Goal: Task Accomplishment & Management: Manage account settings

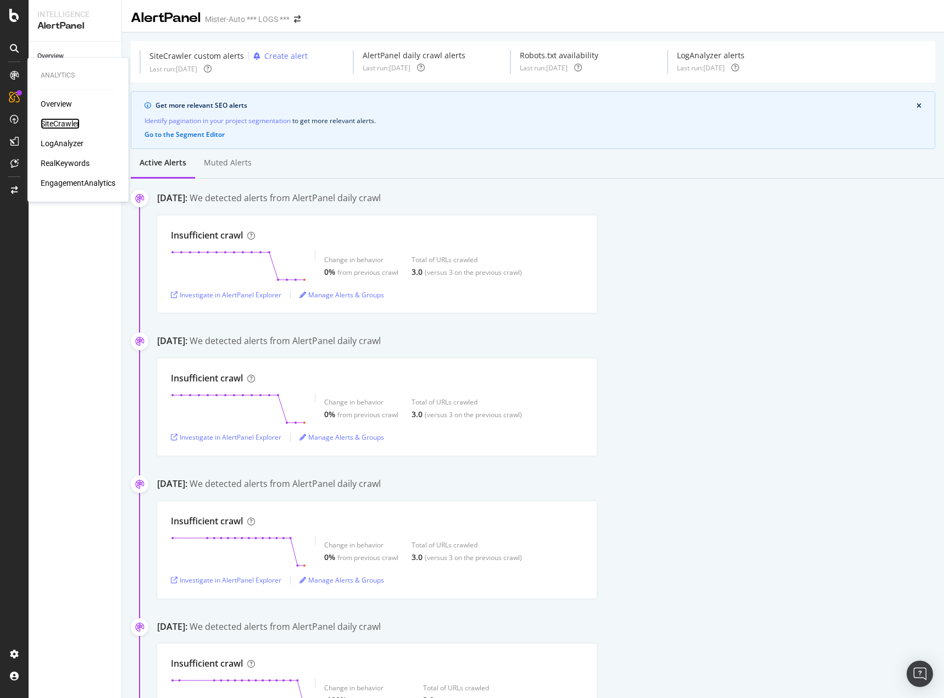
click at [62, 122] on div "SiteCrawler" at bounding box center [60, 123] width 39 height 11
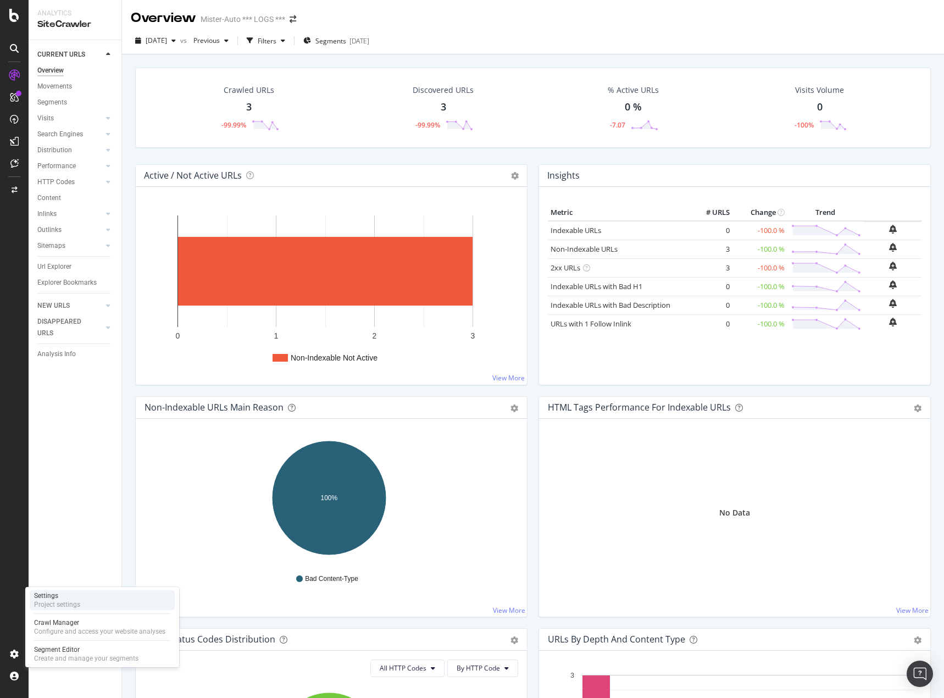
click at [78, 398] on div "Project settings" at bounding box center [57, 604] width 46 height 9
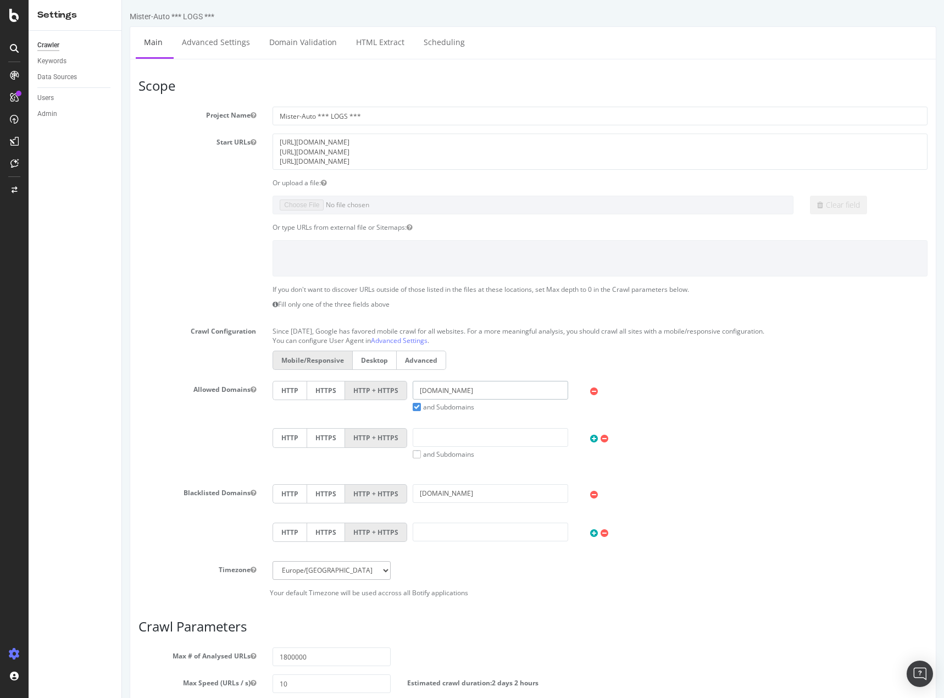
drag, startPoint x: 483, startPoint y: 393, endPoint x: 323, endPoint y: 381, distance: 160.8
click at [330, 387] on div "HTTP HTTPS HTTP + HTTPS [DOMAIN_NAME] and Subdomains User Agent: Mobile Desktop…" at bounding box center [600, 396] width 666 height 31
click at [62, 119] on div "SiteCrawler" at bounding box center [60, 123] width 39 height 11
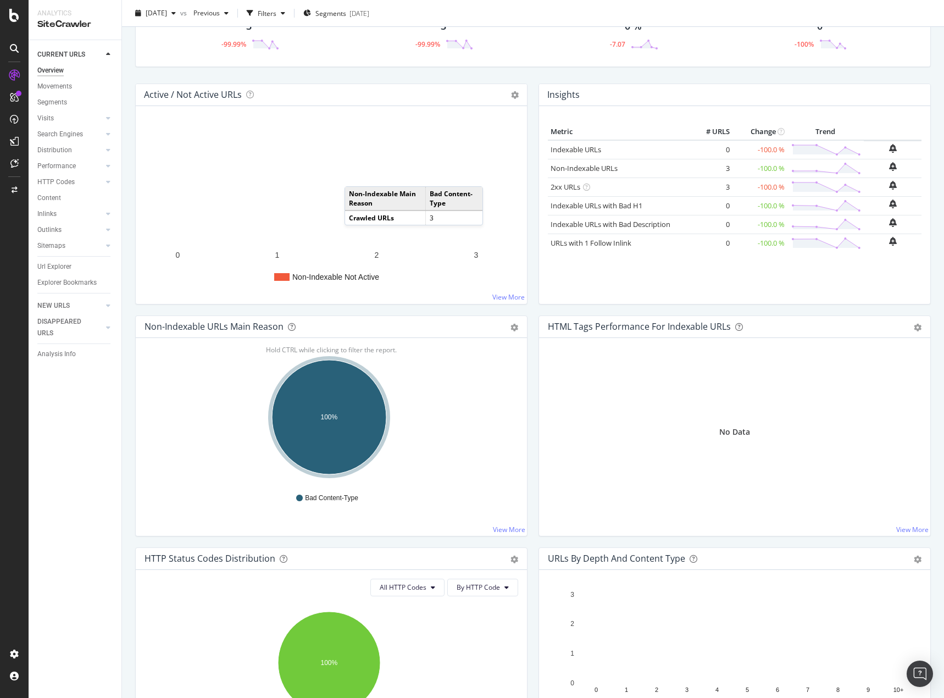
scroll to position [55, 0]
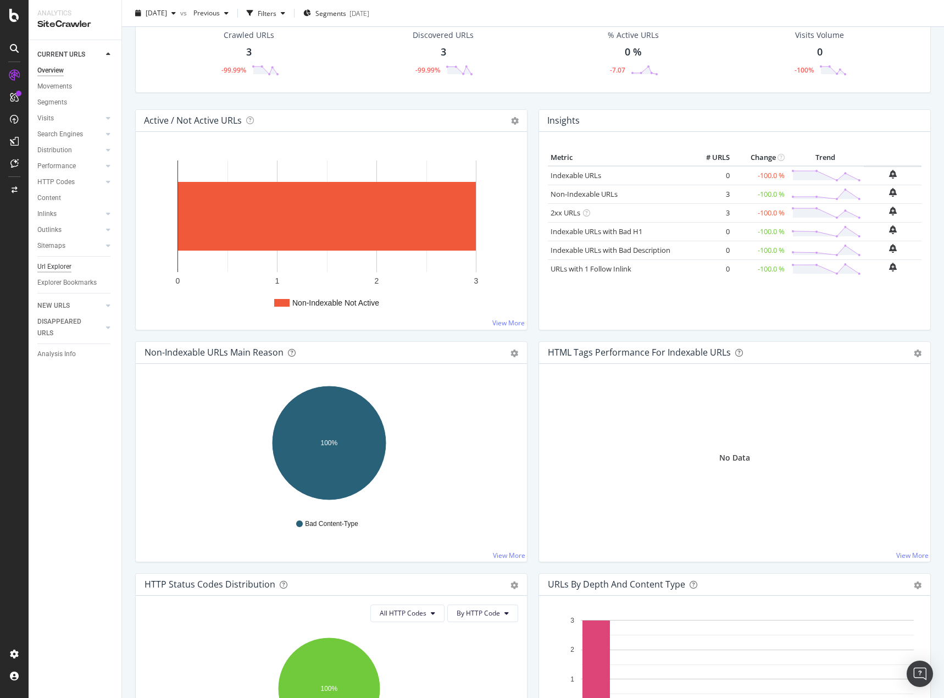
click at [56, 265] on div "Url Explorer" at bounding box center [54, 267] width 34 height 12
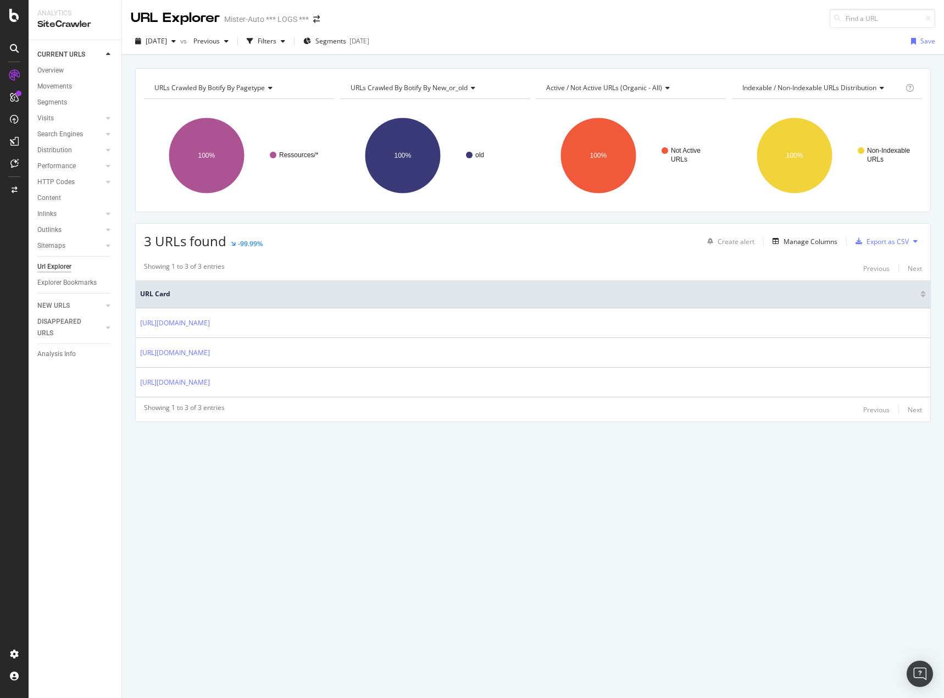
click at [171, 398] on div "URLs Crawled By Botify By pagetype Chart (by Value) Table Expand Export as CSV …" at bounding box center [533, 376] width 822 height 643
click at [74, 398] on div "Project settings" at bounding box center [57, 604] width 46 height 9
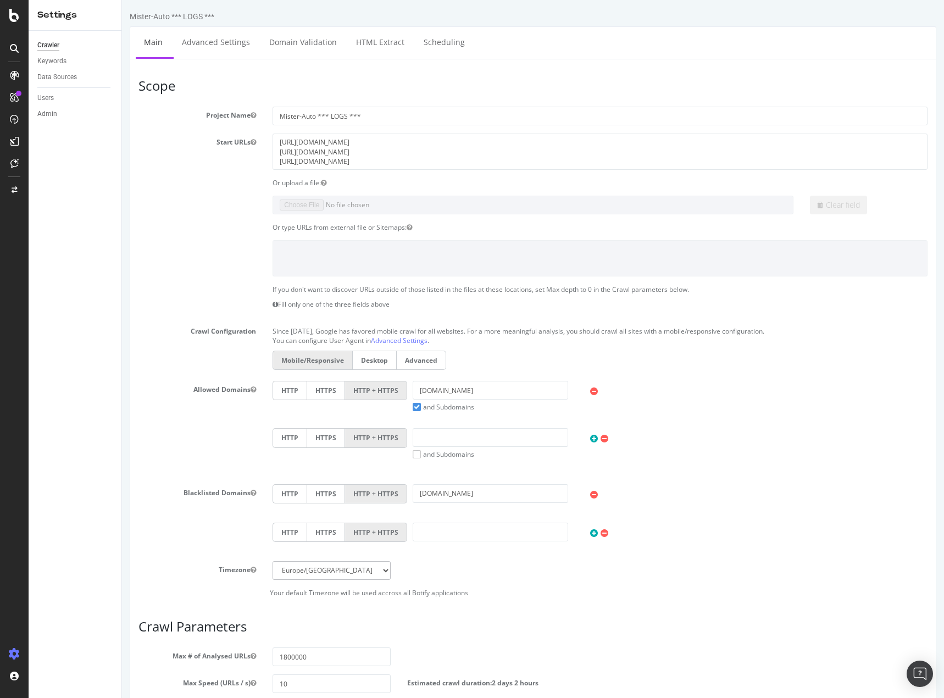
click at [163, 247] on div at bounding box center [532, 258] width 805 height 36
drag, startPoint x: 372, startPoint y: 142, endPoint x: 543, endPoint y: 143, distance: 171.4
click at [539, 143] on textarea "[URL][DOMAIN_NAME] [URL][DOMAIN_NAME] [URL][DOMAIN_NAME]" at bounding box center [599, 151] width 655 height 36
drag, startPoint x: 397, startPoint y: 159, endPoint x: 224, endPoint y: 152, distance: 173.7
click at [224, 152] on div "Start URLs [URL][DOMAIN_NAME] [URL][DOMAIN_NAME] [URL][DOMAIN_NAME]" at bounding box center [532, 151] width 805 height 36
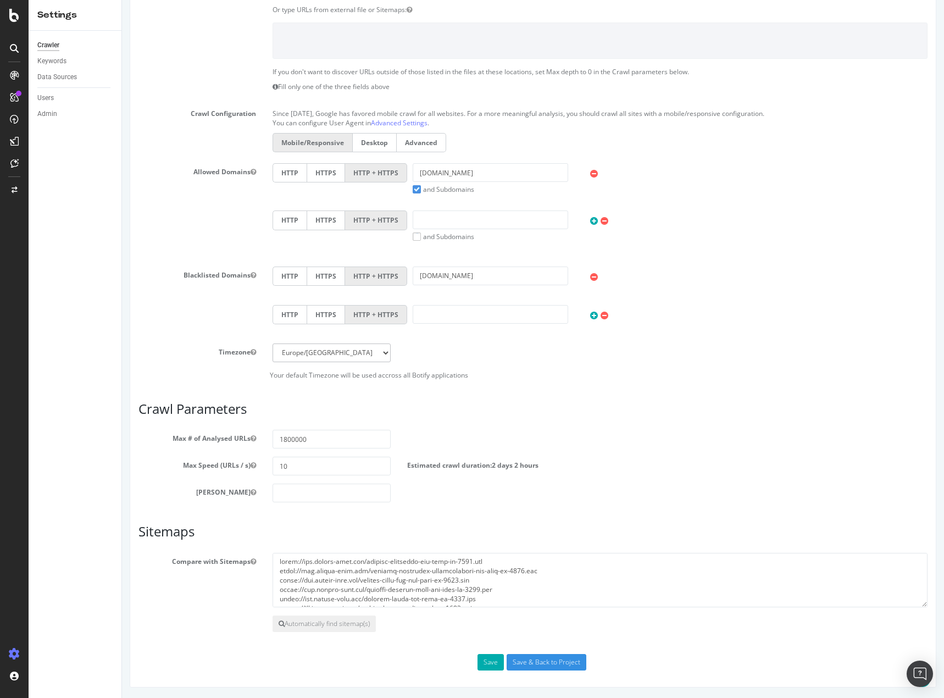
scroll to position [218, 0]
type textarea "[URL][DOMAIN_NAME]"
click at [489, 398] on button "Save" at bounding box center [490, 661] width 26 height 16
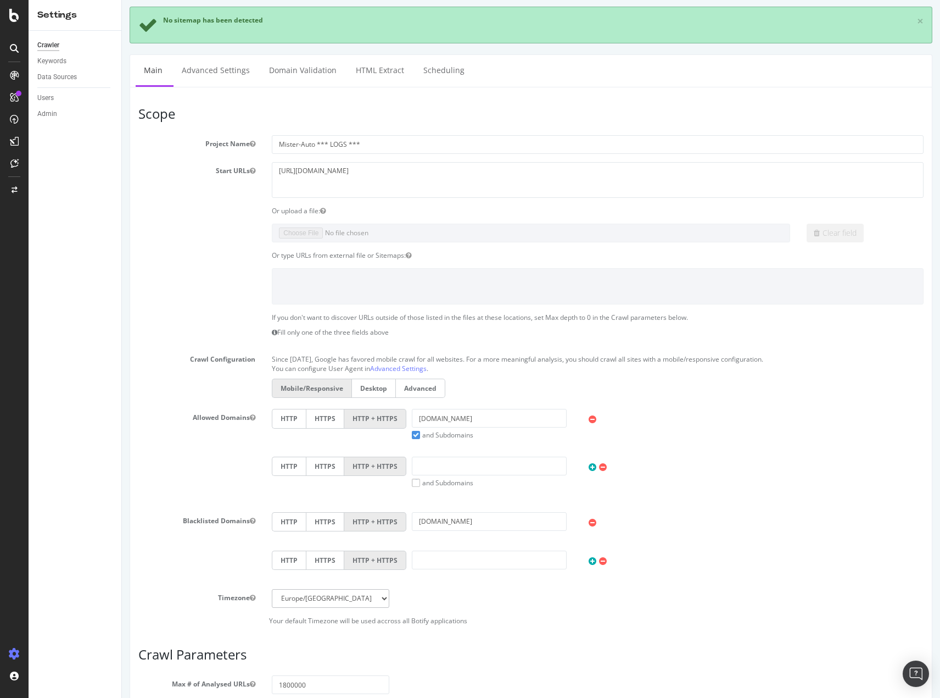
scroll to position [352, 0]
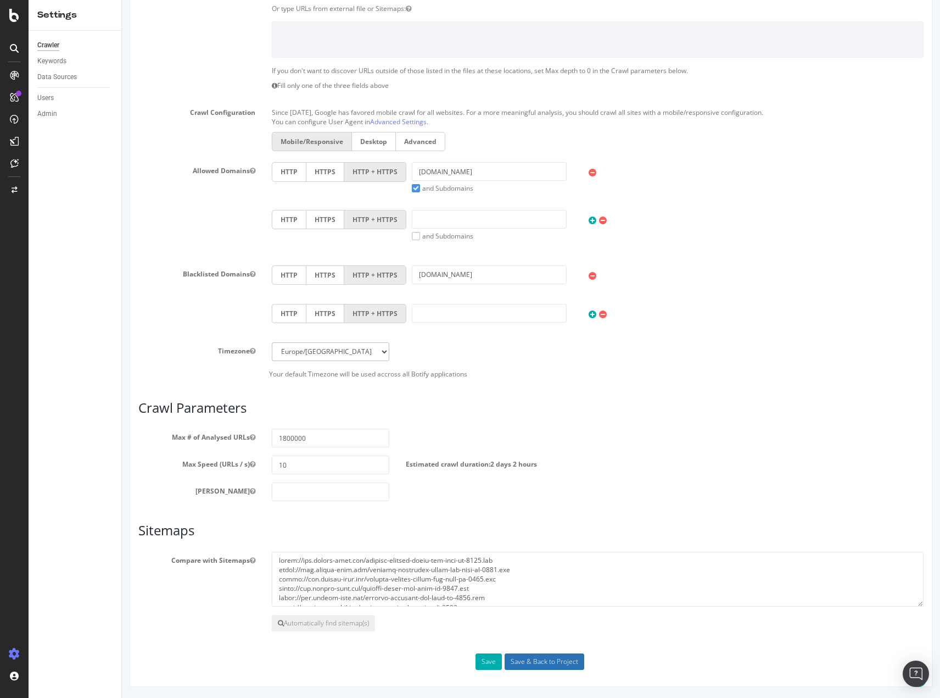
click at [539, 398] on input "Save & Back to Project" at bounding box center [545, 661] width 80 height 16
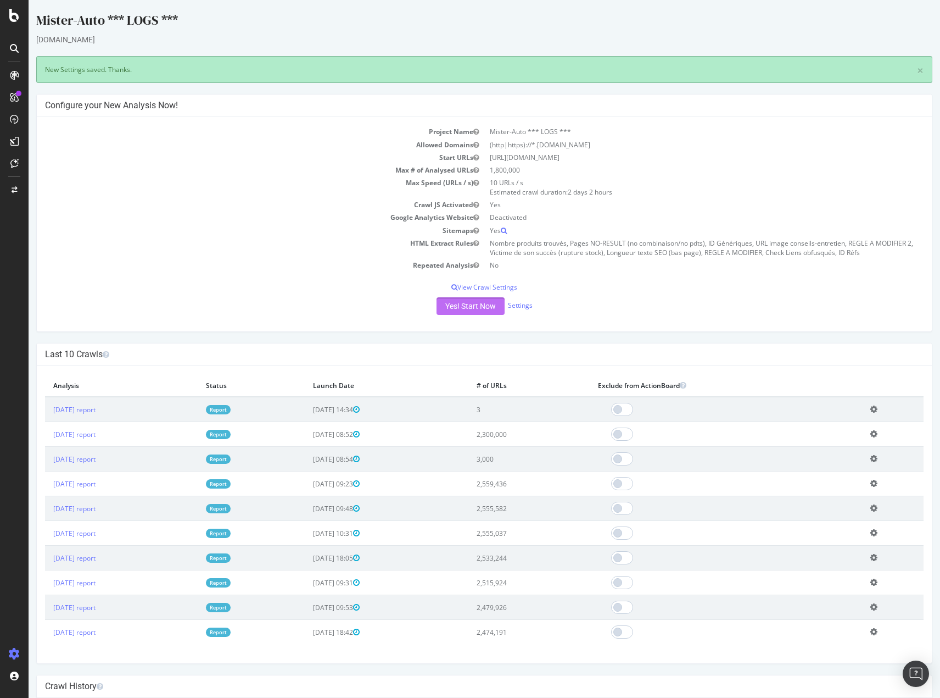
click at [472, 307] on button "Yes! Start Now" at bounding box center [471, 306] width 68 height 18
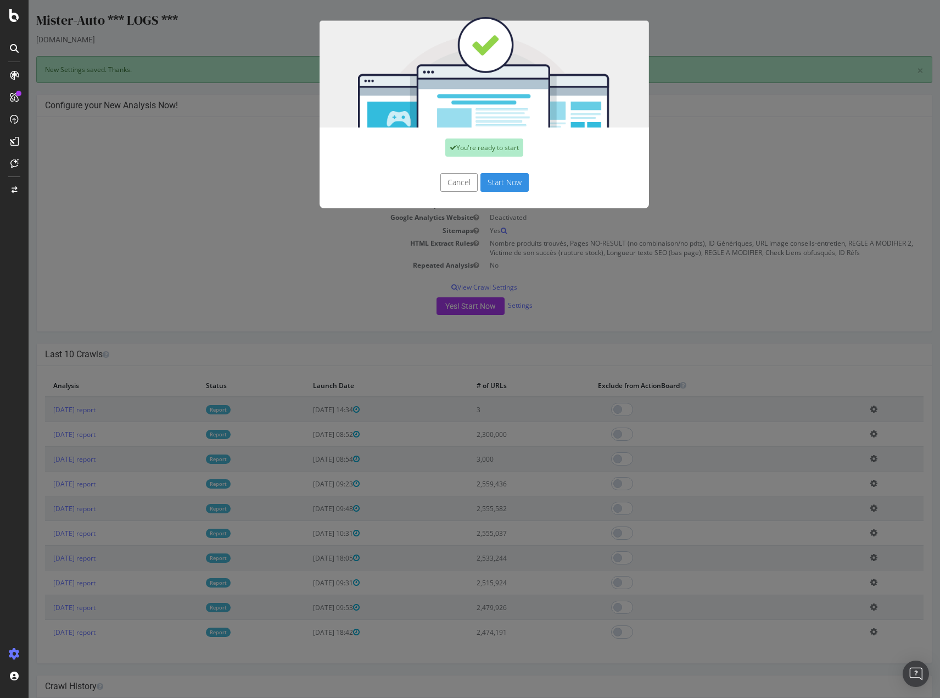
click at [504, 182] on button "Start Now" at bounding box center [505, 182] width 48 height 19
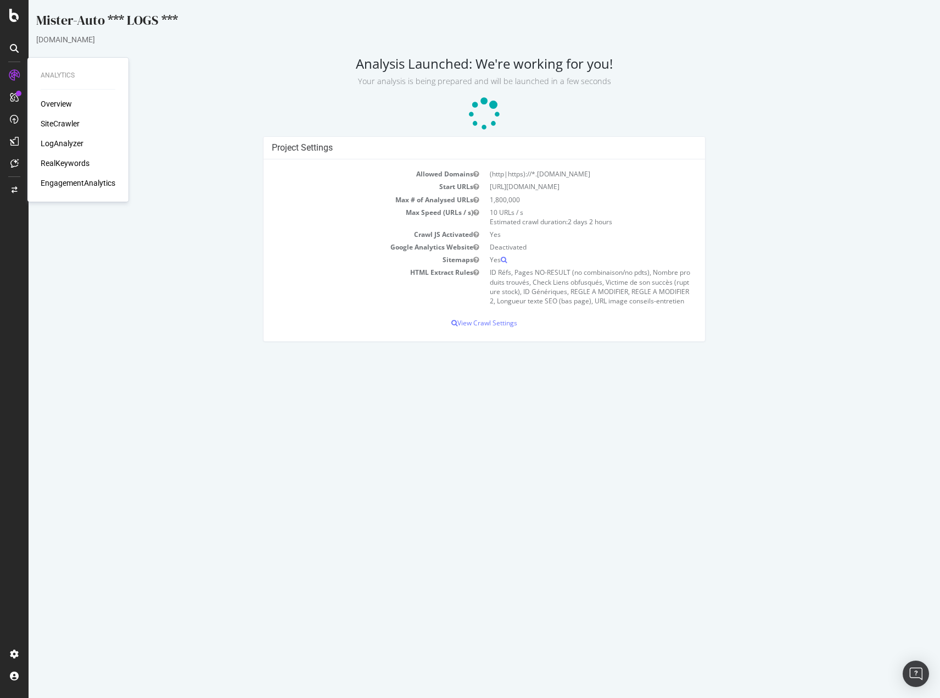
click at [67, 103] on div "Overview" at bounding box center [56, 103] width 31 height 11
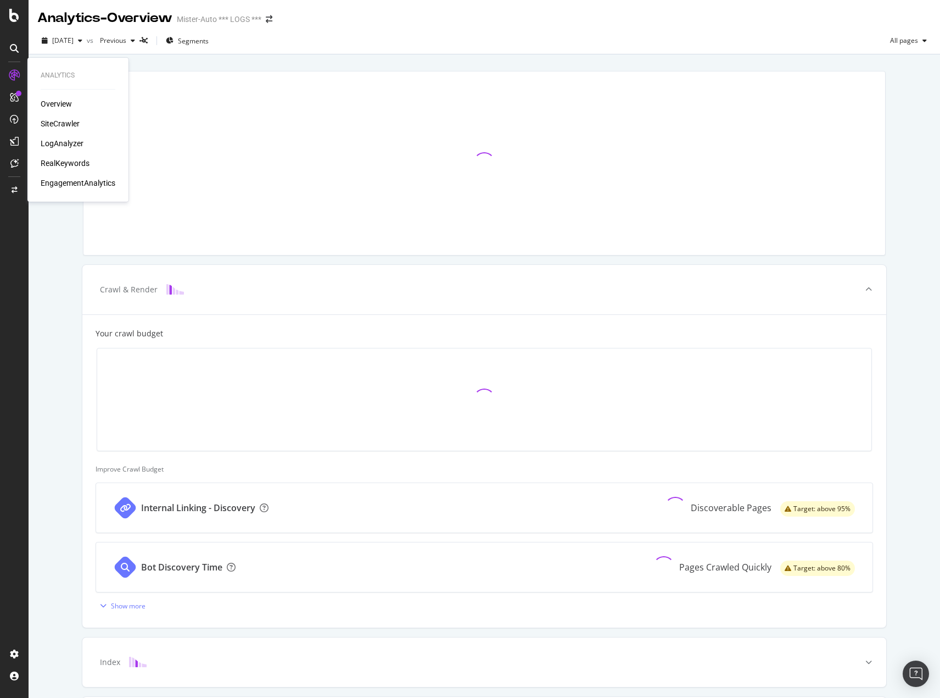
click at [69, 124] on div "SiteCrawler" at bounding box center [60, 123] width 39 height 11
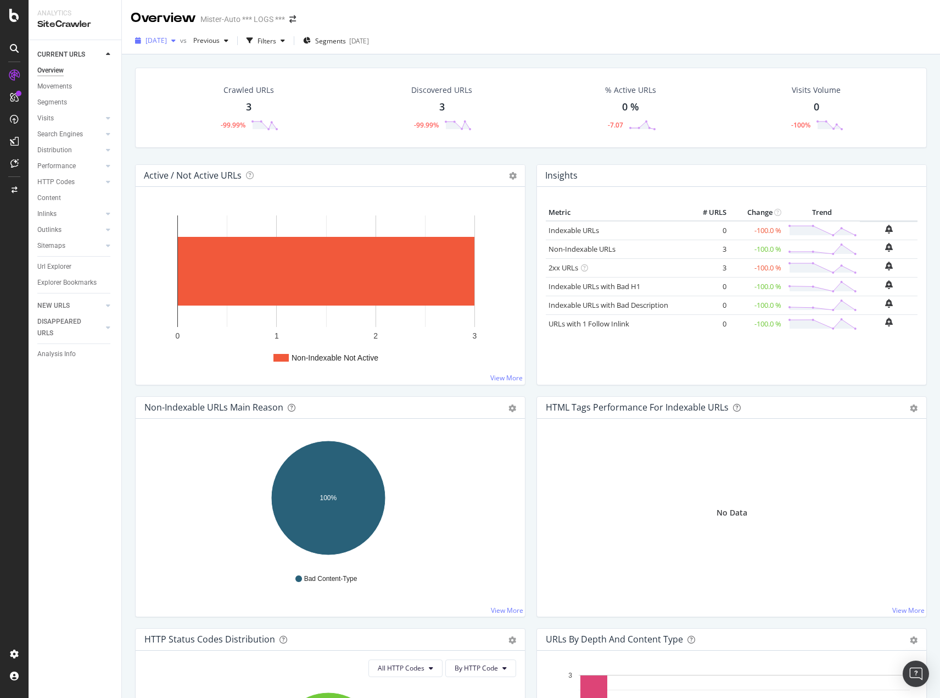
click at [164, 42] on span "[DATE]" at bounding box center [156, 40] width 21 height 9
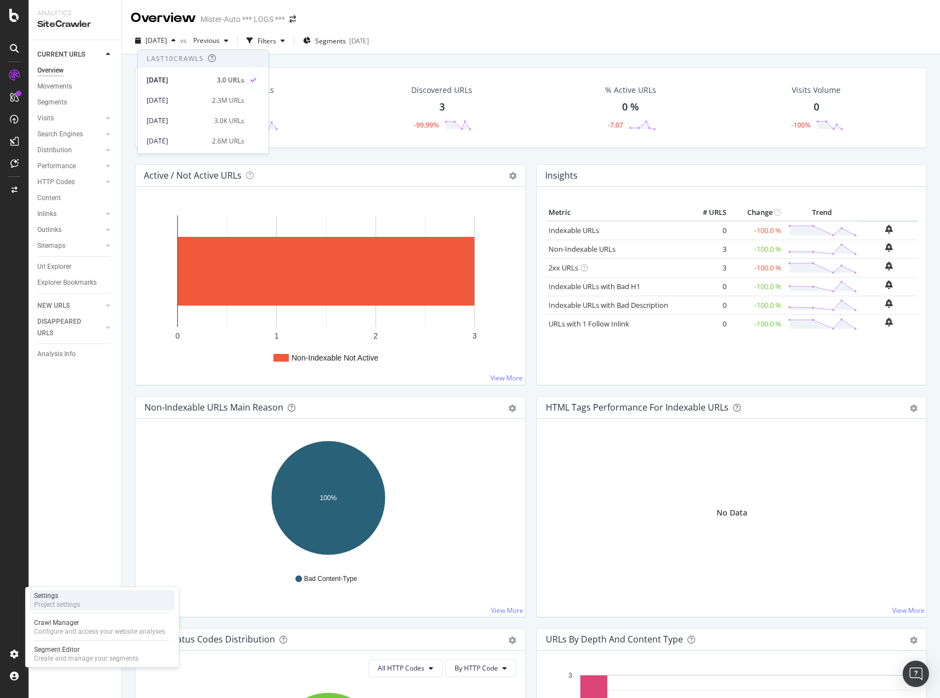
click at [71, 398] on div "Project settings" at bounding box center [57, 604] width 46 height 9
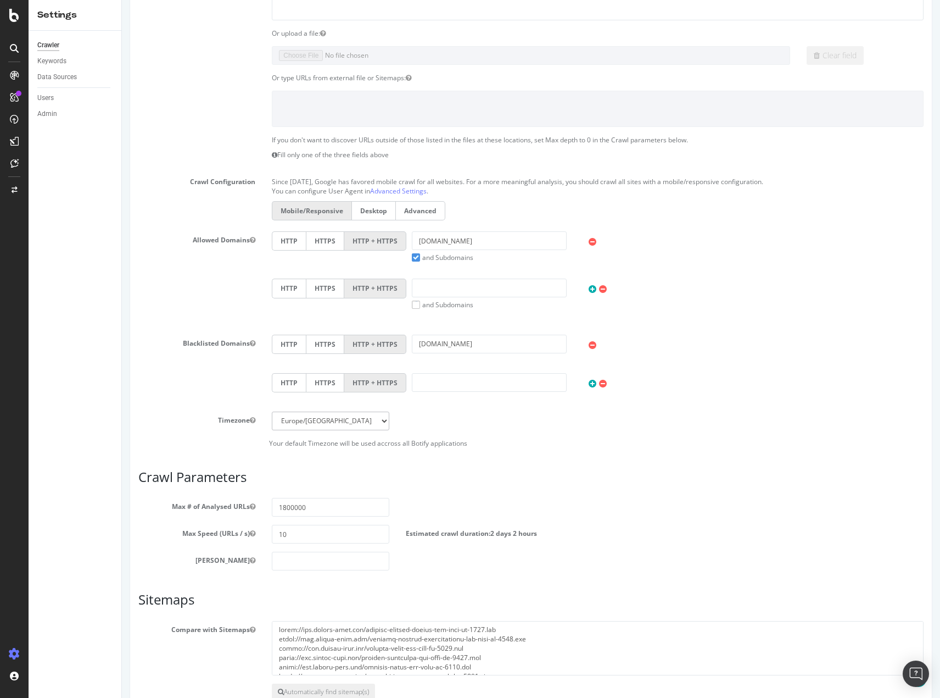
scroll to position [220, 0]
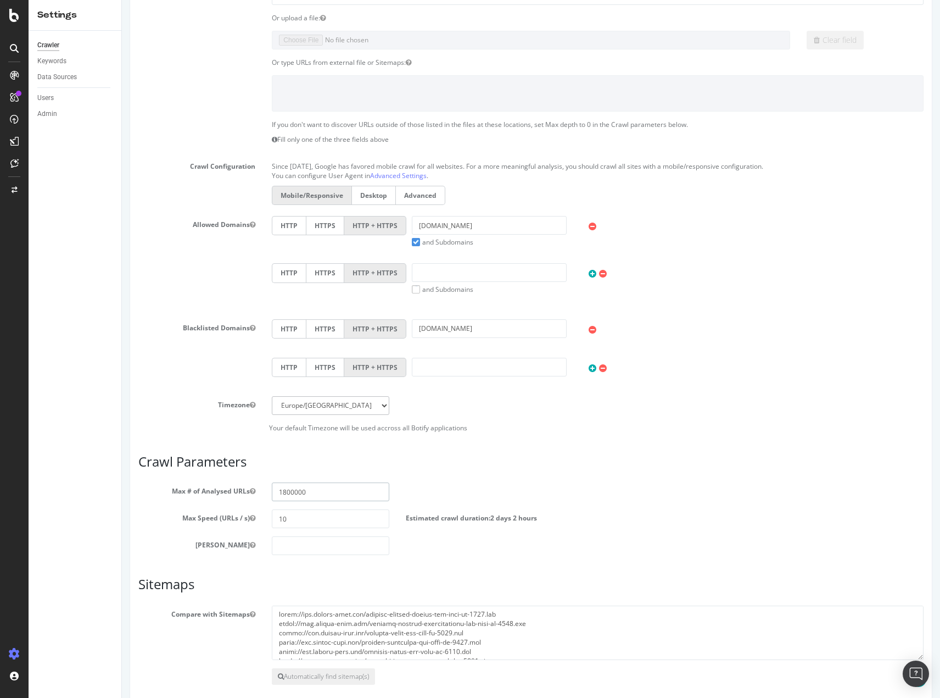
drag, startPoint x: 311, startPoint y: 491, endPoint x: 285, endPoint y: 492, distance: 26.9
click at [285, 398] on input "1800000" at bounding box center [330, 491] width 117 height 19
click at [343, 398] on input "1800000" at bounding box center [330, 491] width 117 height 19
drag, startPoint x: 292, startPoint y: 493, endPoint x: 311, endPoint y: 492, distance: 18.7
click at [311, 398] on input "1800000" at bounding box center [330, 491] width 117 height 19
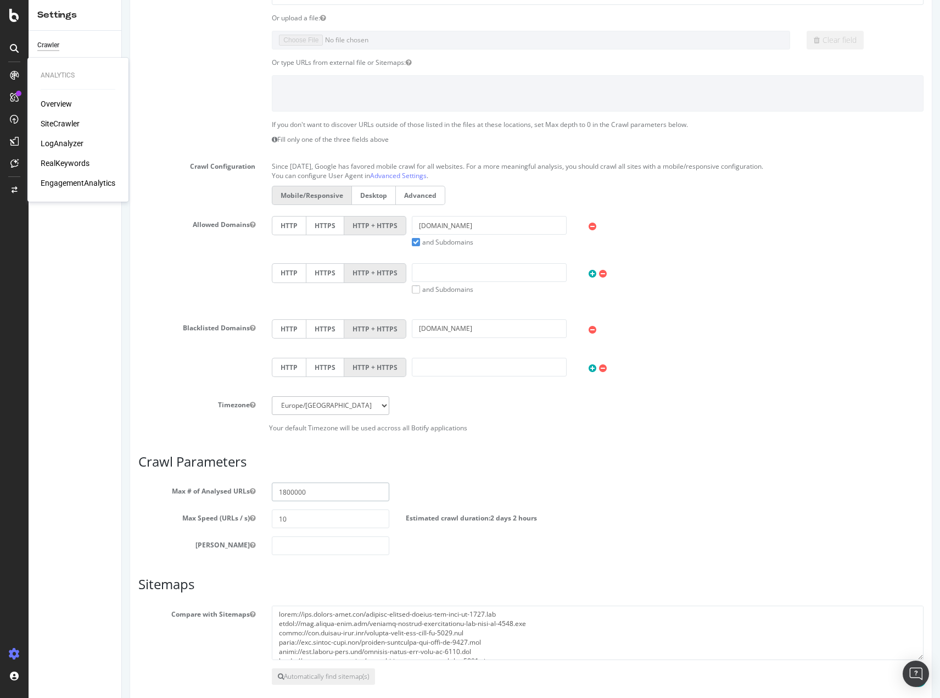
click at [276, 398] on input "1800000" at bounding box center [330, 491] width 117 height 19
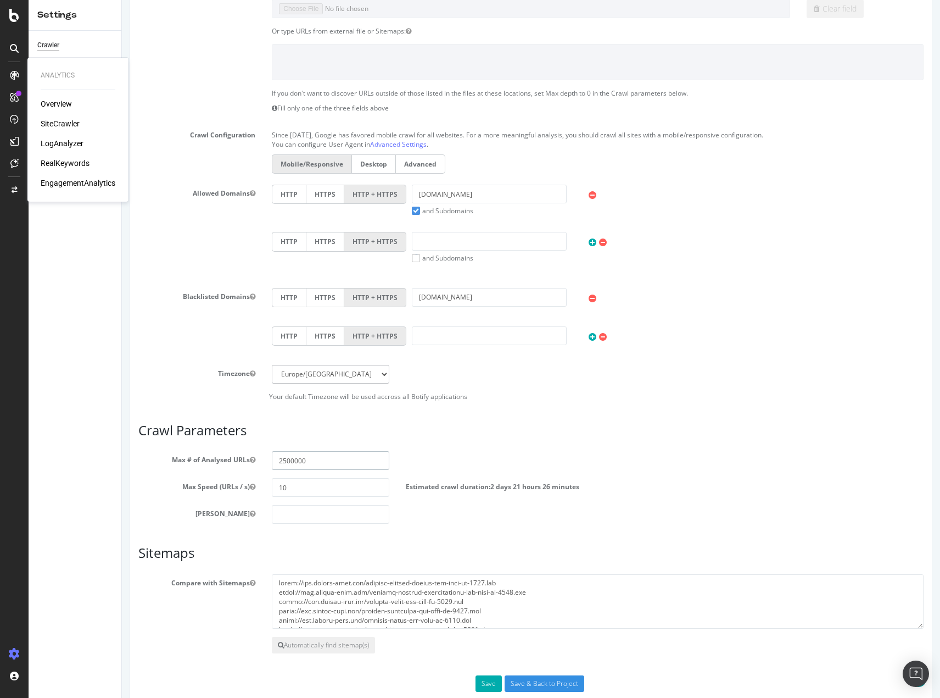
scroll to position [273, 0]
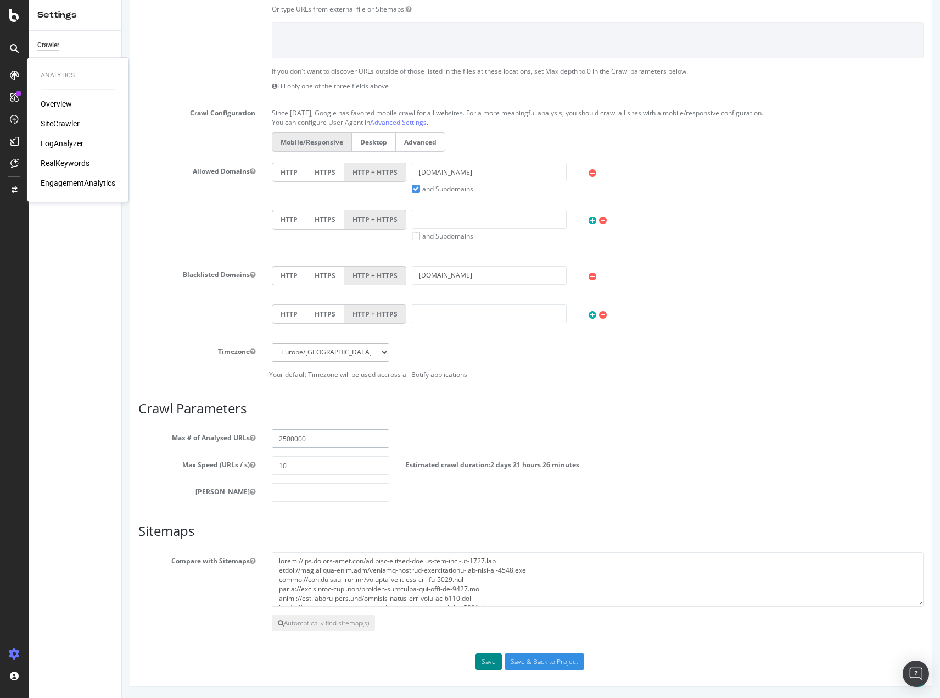
type input "2500000"
click at [484, 398] on button "Save" at bounding box center [489, 661] width 26 height 16
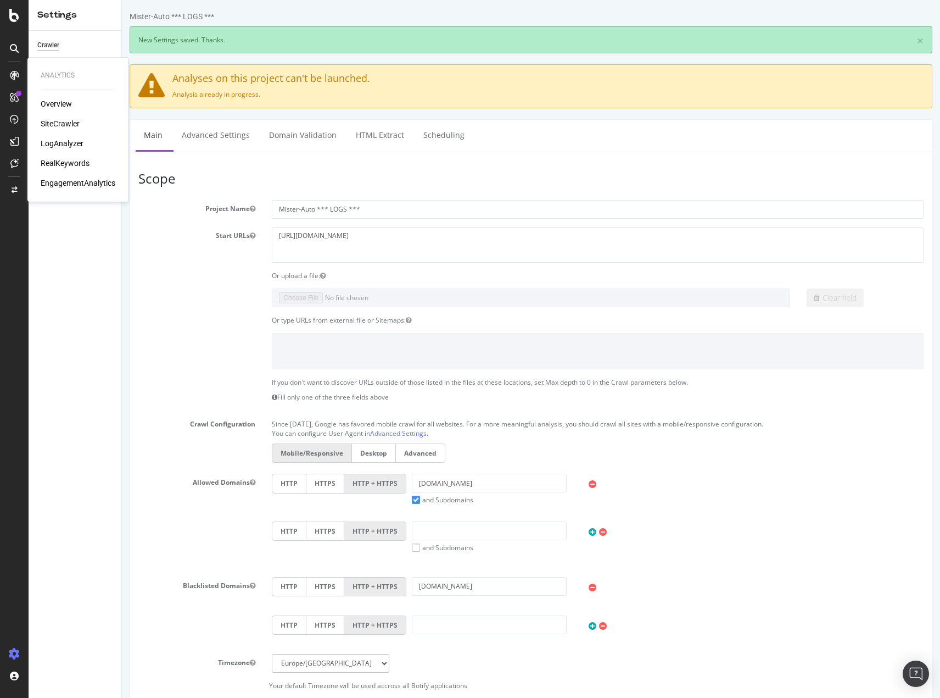
scroll to position [0, 0]
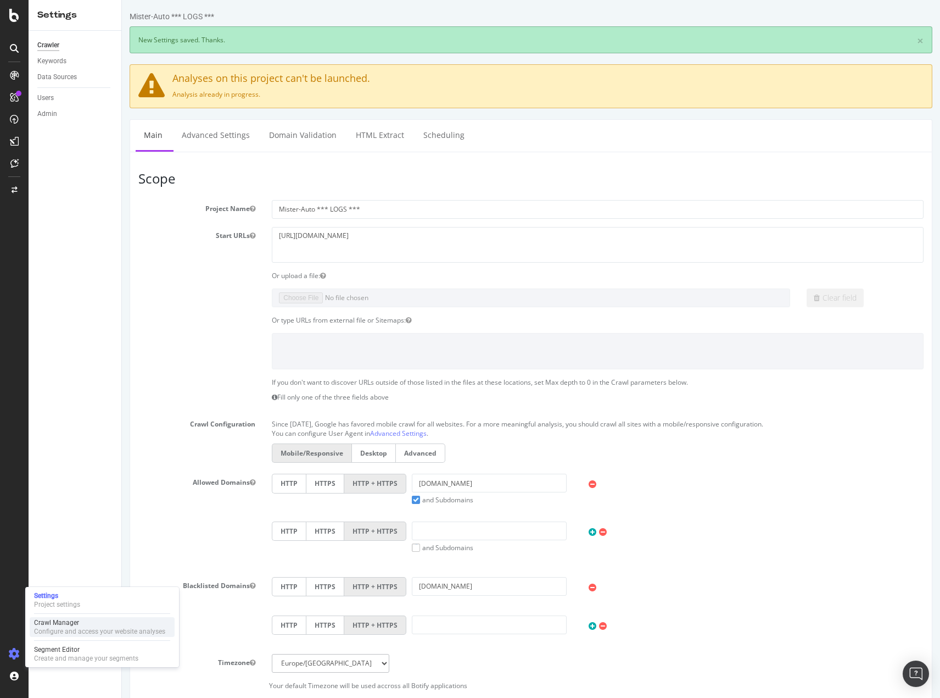
click at [68, 398] on div "Crawl Manager" at bounding box center [99, 622] width 131 height 9
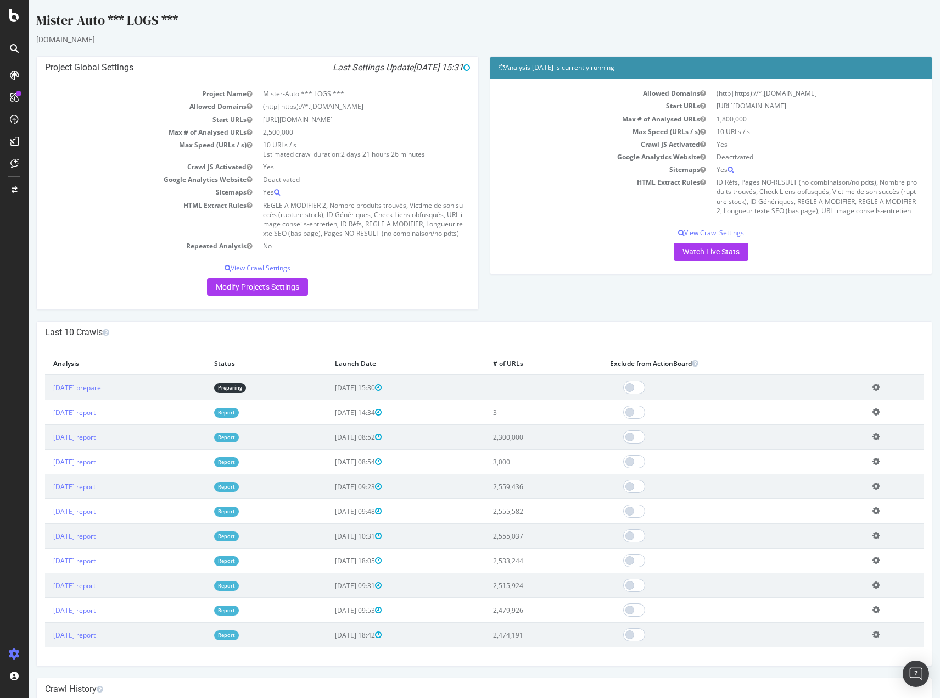
click at [539, 391] on icon at bounding box center [876, 387] width 7 height 8
click at [539, 398] on link "Delete analysis" at bounding box center [836, 418] width 88 height 15
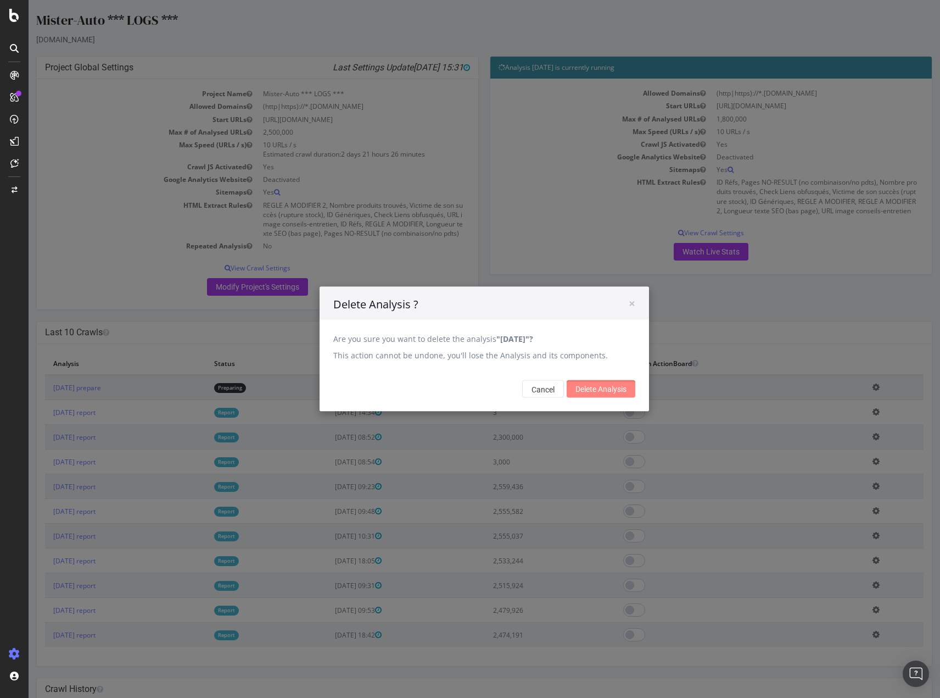
click at [539, 386] on input "Delete Analysis" at bounding box center [601, 389] width 69 height 18
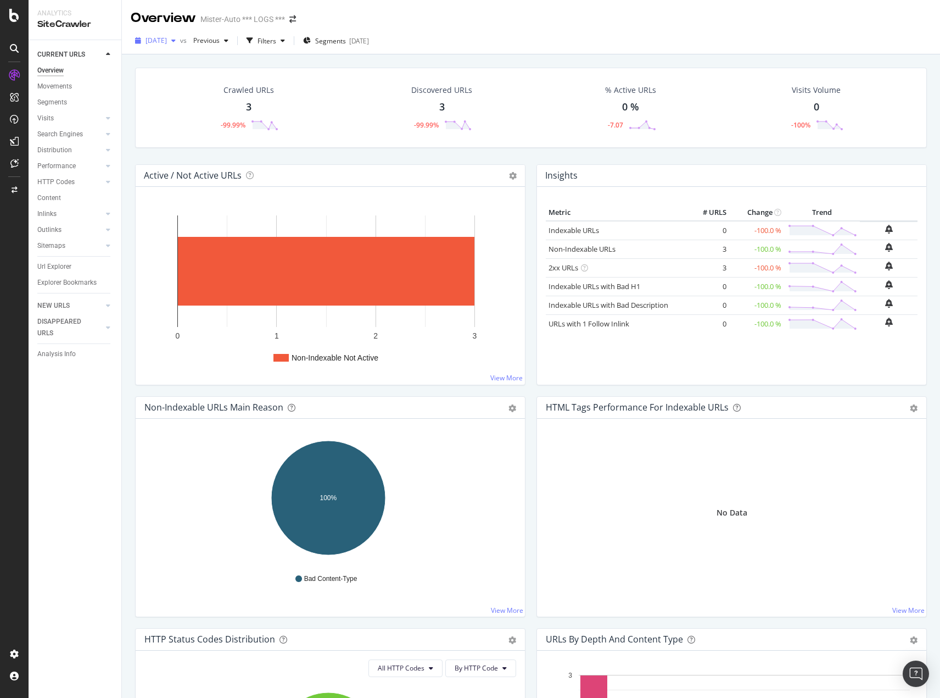
click at [167, 45] on span "[DATE]" at bounding box center [156, 40] width 21 height 9
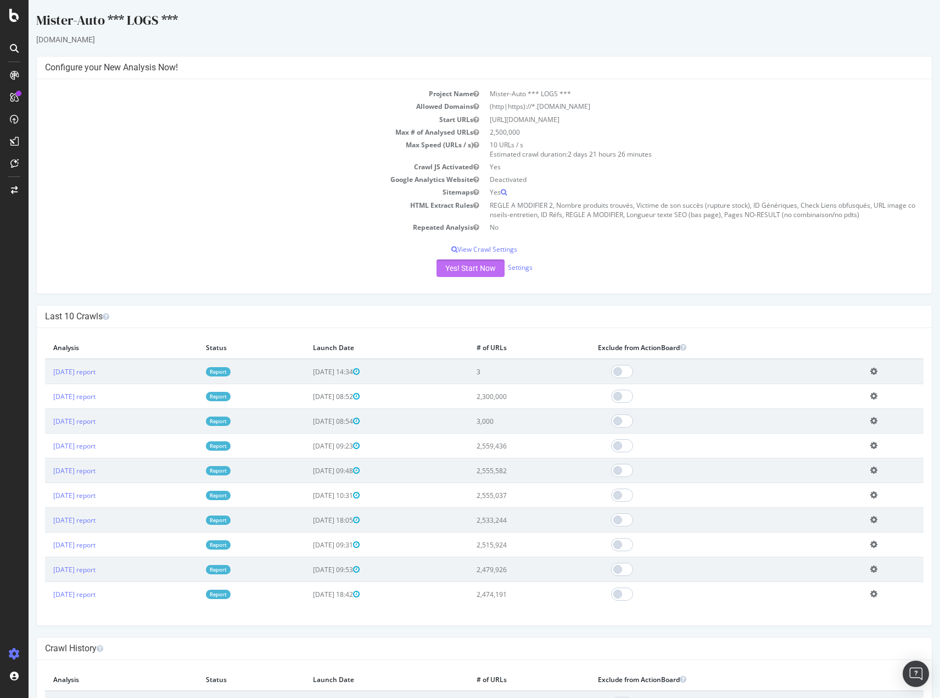
click at [464, 267] on button "Yes! Start Now" at bounding box center [471, 268] width 68 height 18
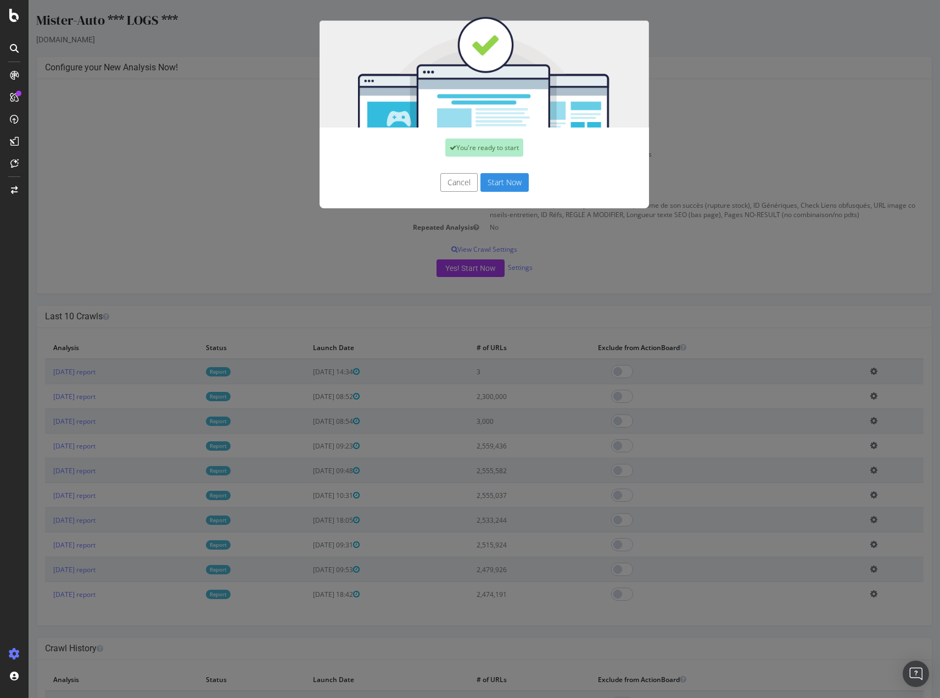
click at [504, 186] on button "Start Now" at bounding box center [505, 182] width 48 height 19
